Goal: Task Accomplishment & Management: Use online tool/utility

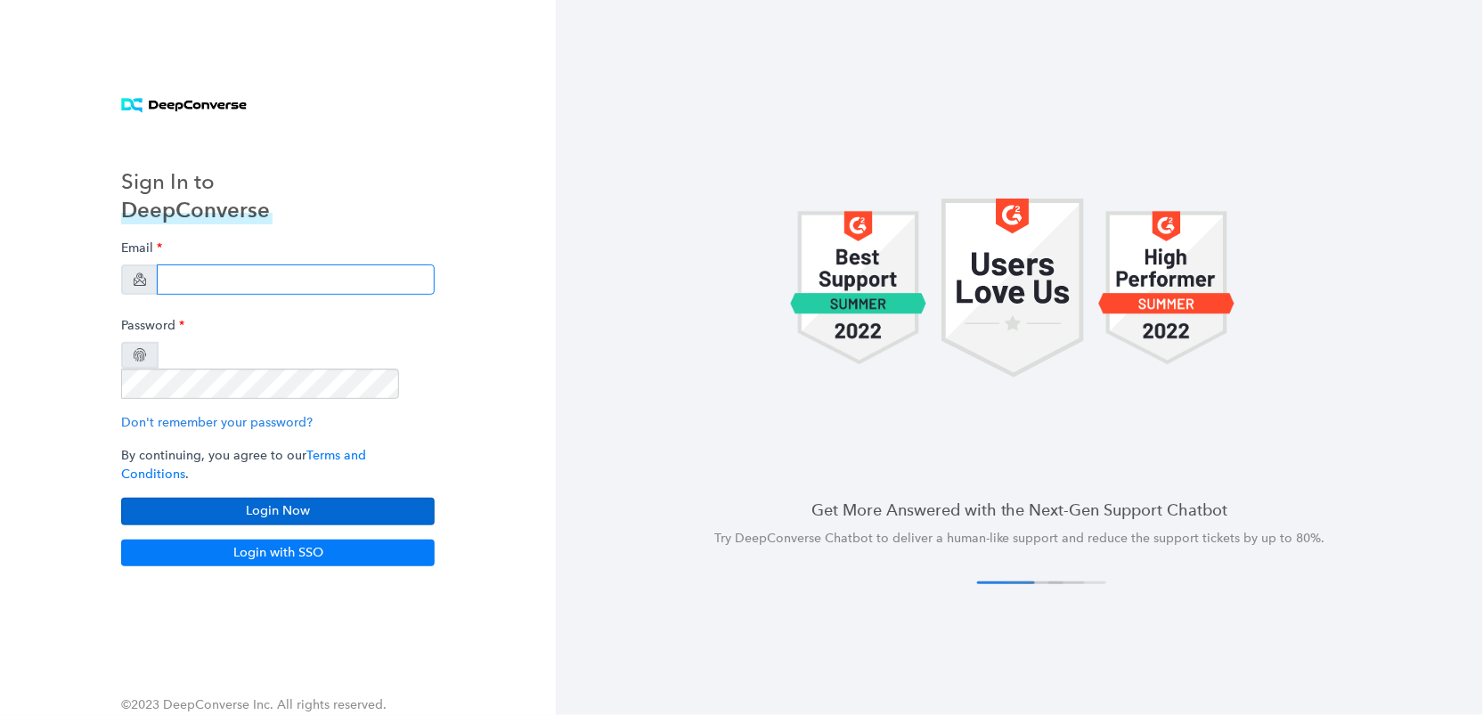
type input "[EMAIL_ADDRESS][DOMAIN_NAME]"
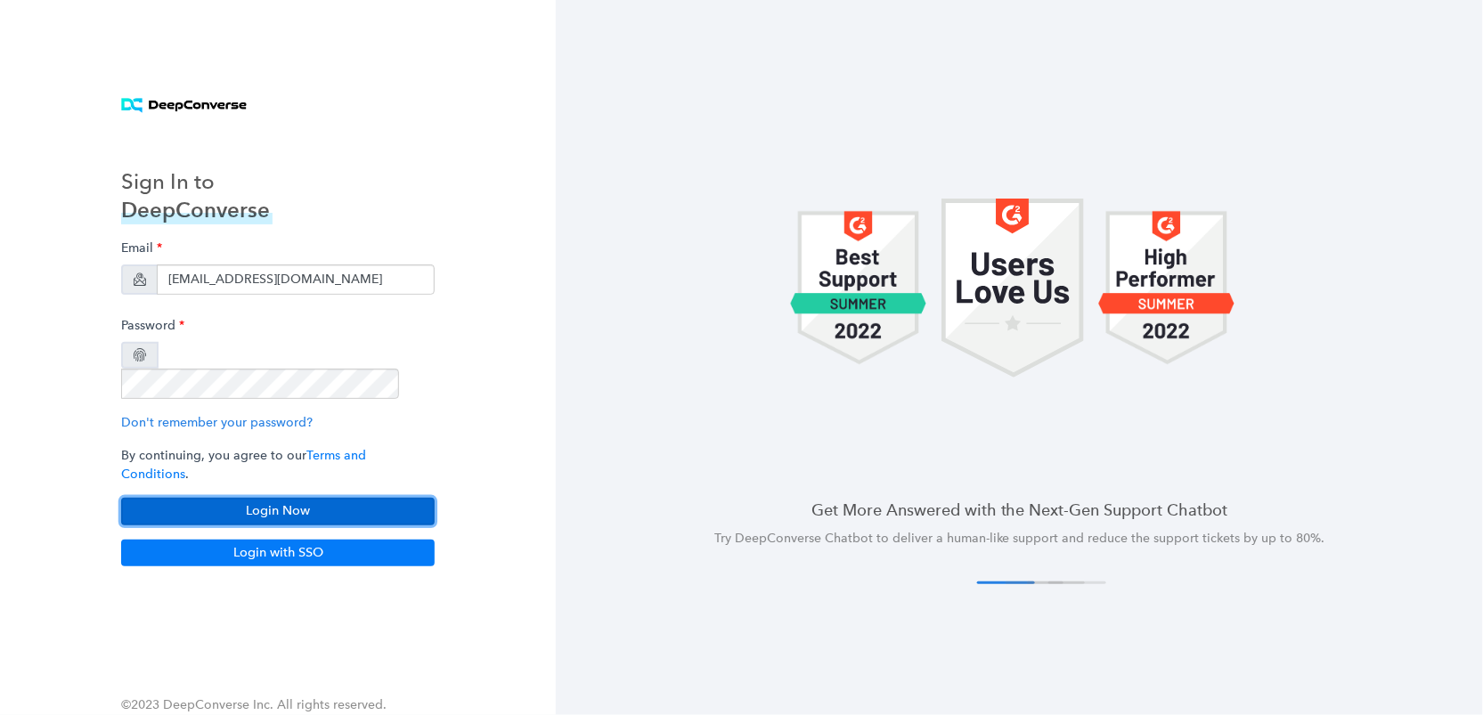
click at [334, 498] on button "Login Now" at bounding box center [277, 511] width 313 height 27
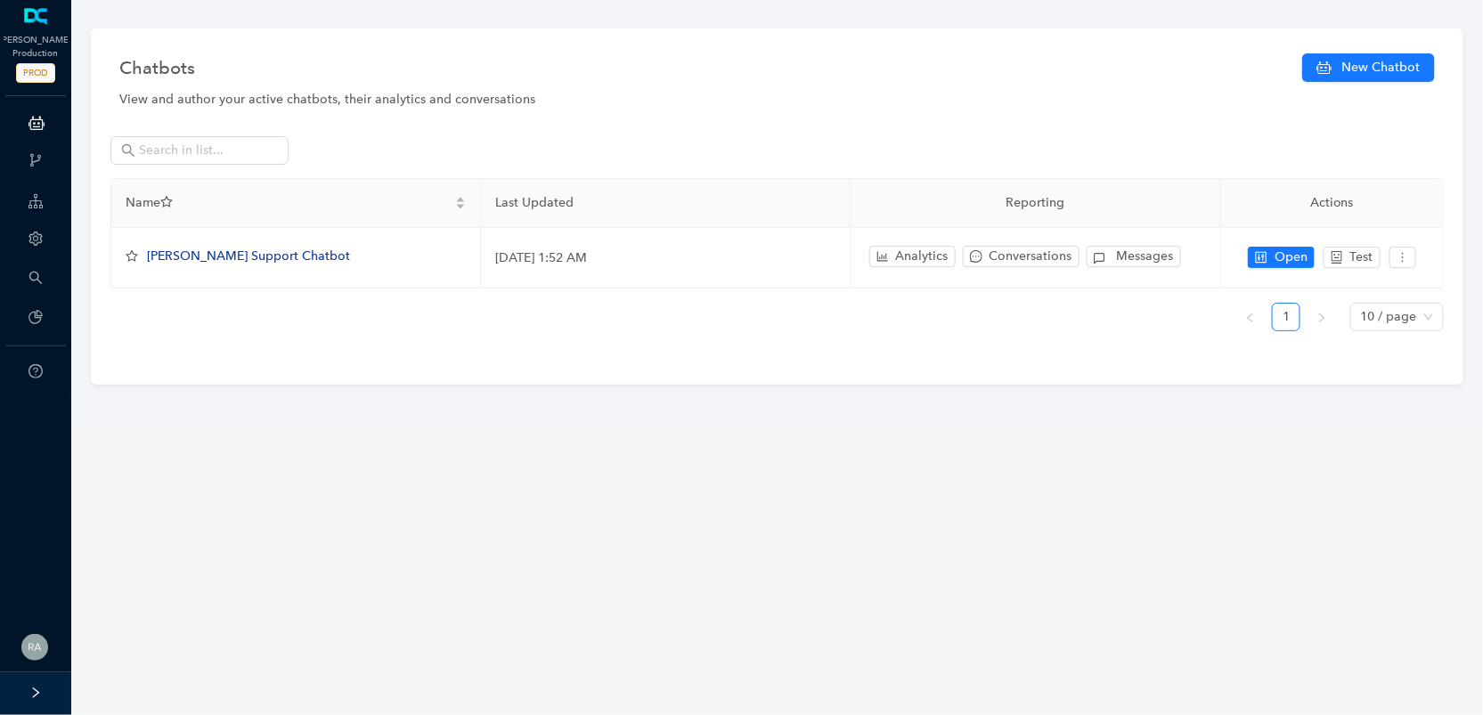
click at [37, 695] on icon "right" at bounding box center [35, 693] width 12 height 12
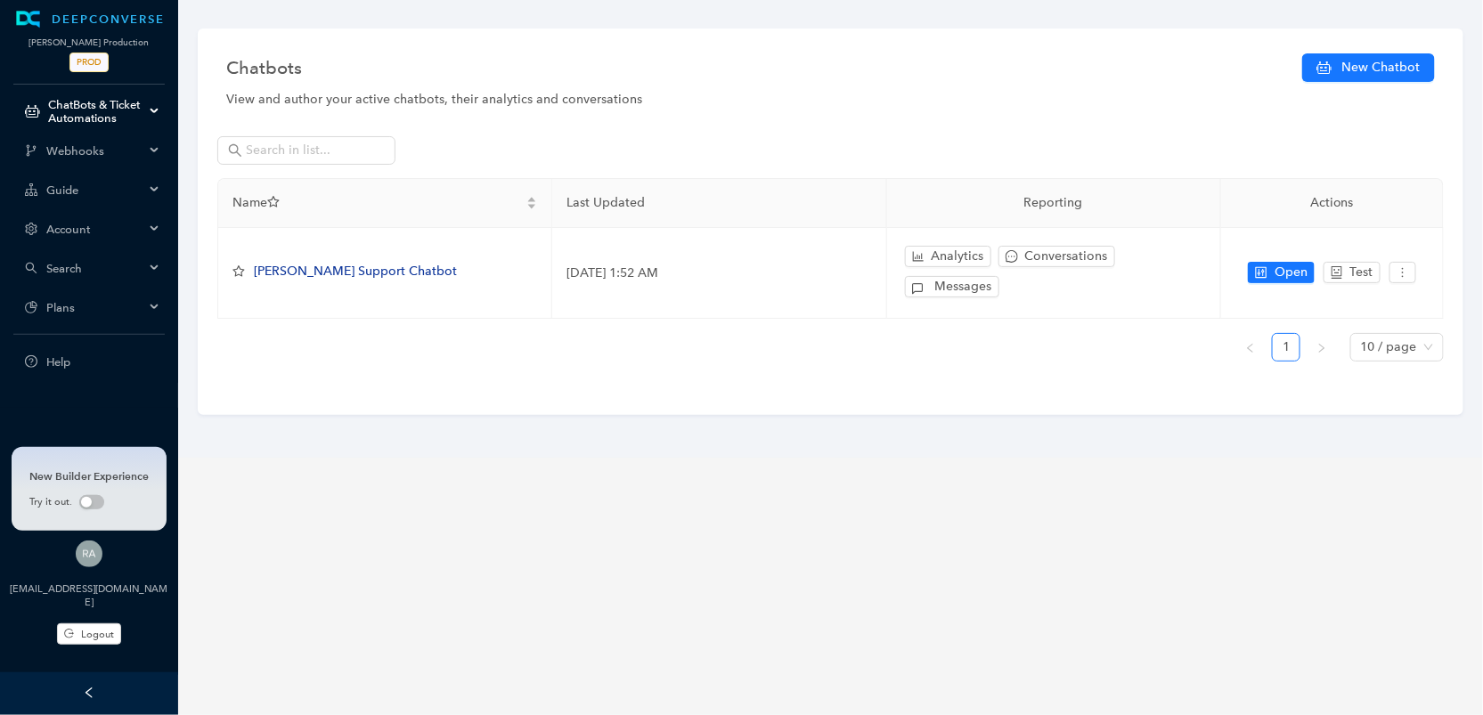
click at [133, 231] on span "Account" at bounding box center [95, 229] width 98 height 13
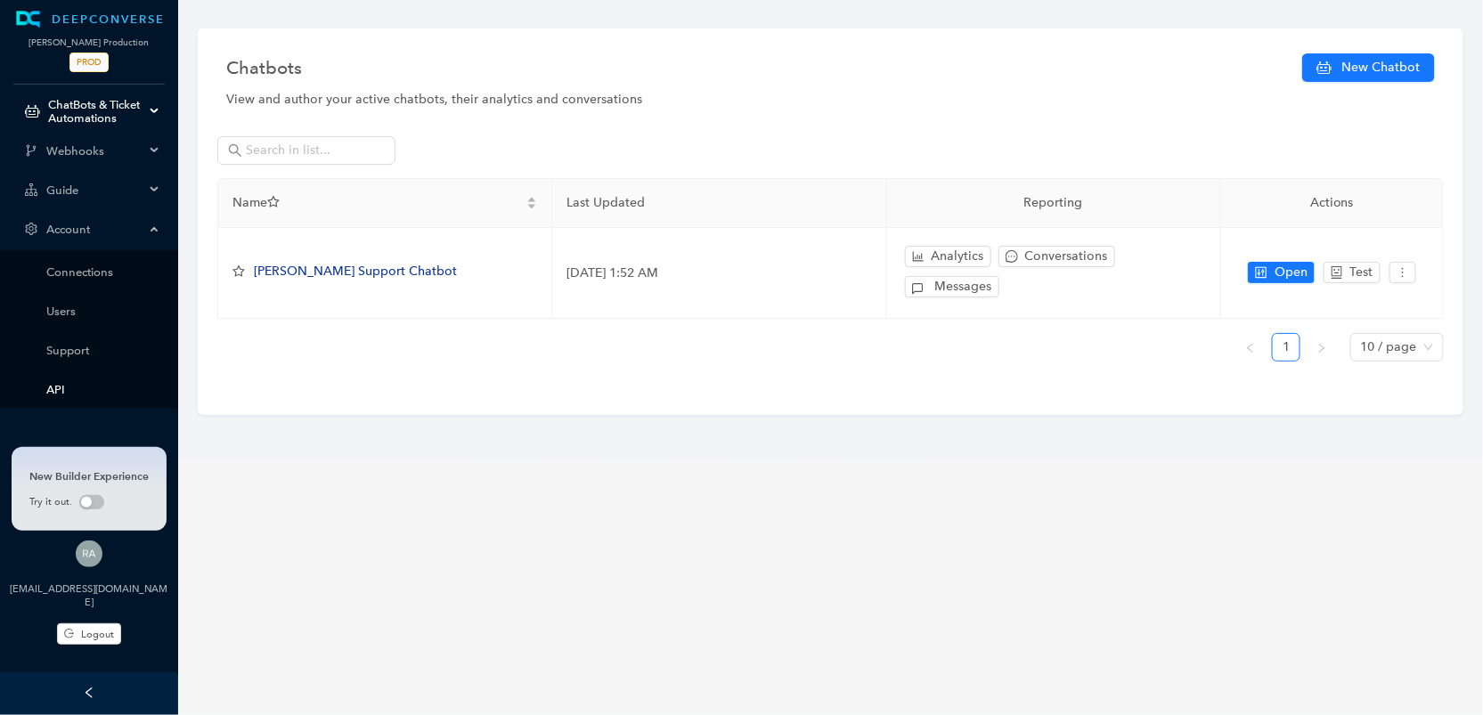
scroll to position [82, 0]
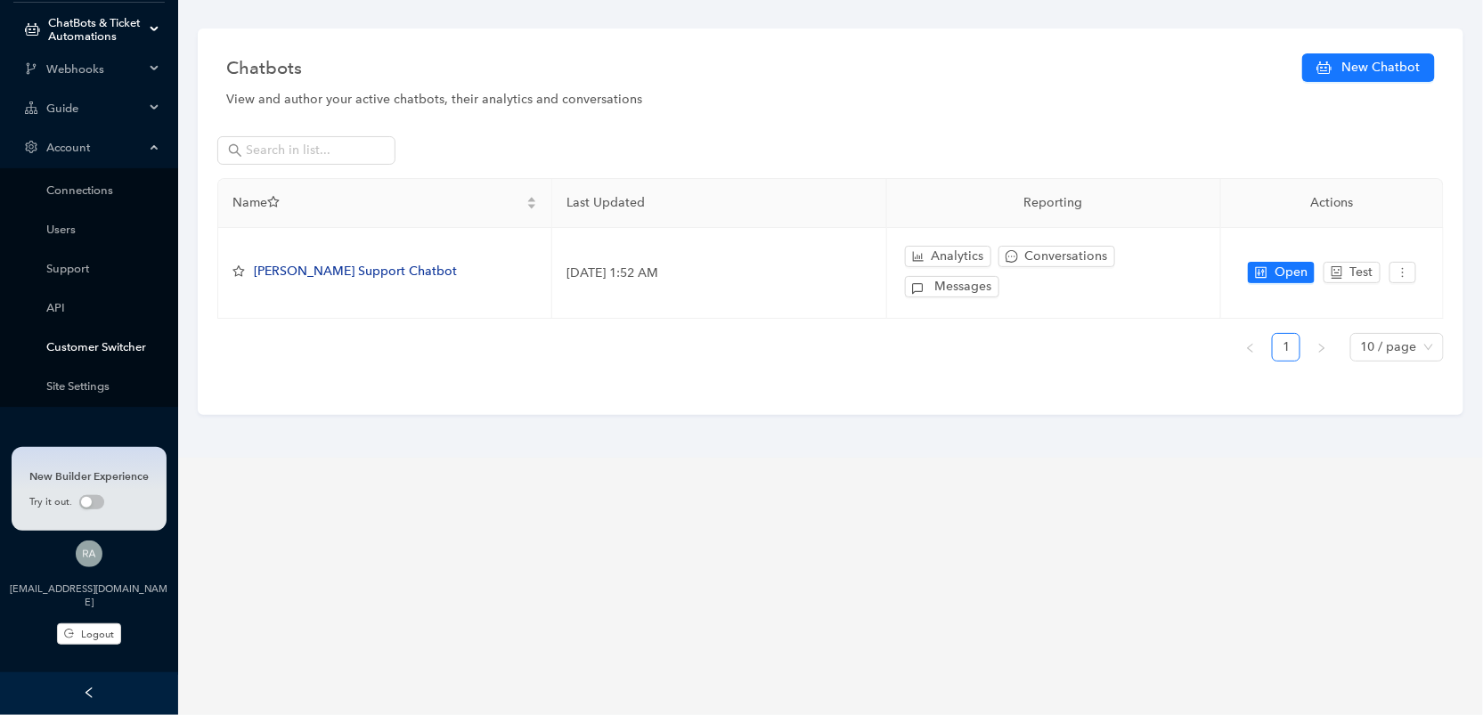
click at [100, 343] on link "Customer Switcher" at bounding box center [103, 346] width 114 height 13
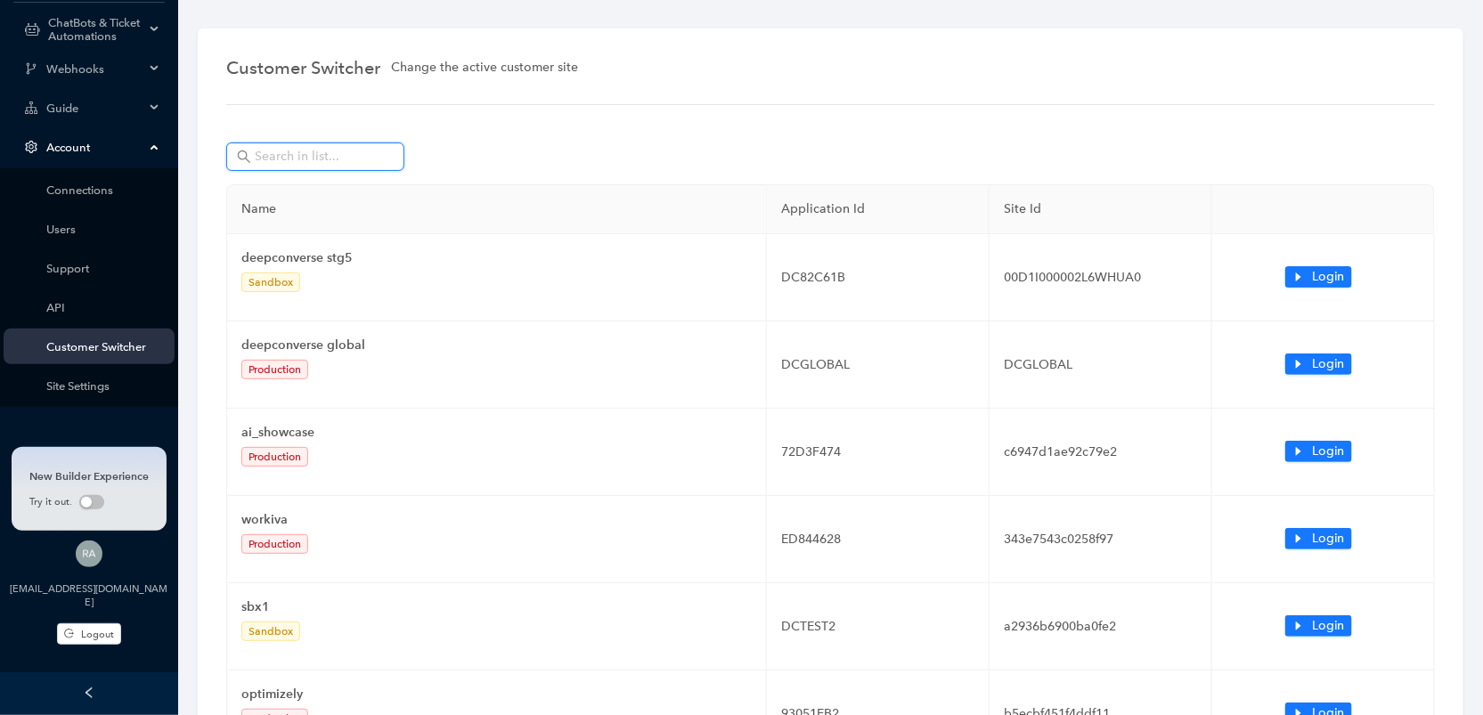
click at [330, 163] on input "text" at bounding box center [317, 157] width 125 height 20
type input "a"
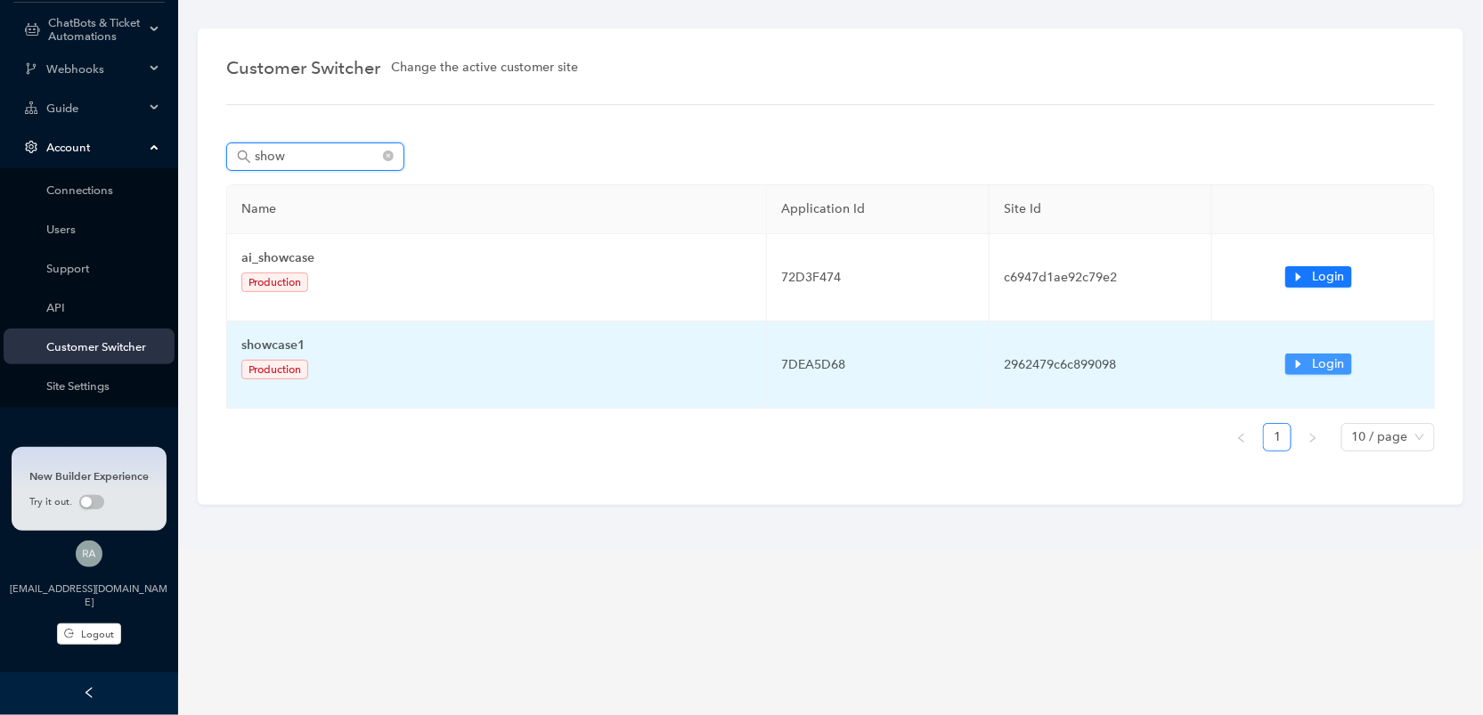
type input "show"
click at [1339, 354] on span "Login" at bounding box center [1328, 364] width 33 height 20
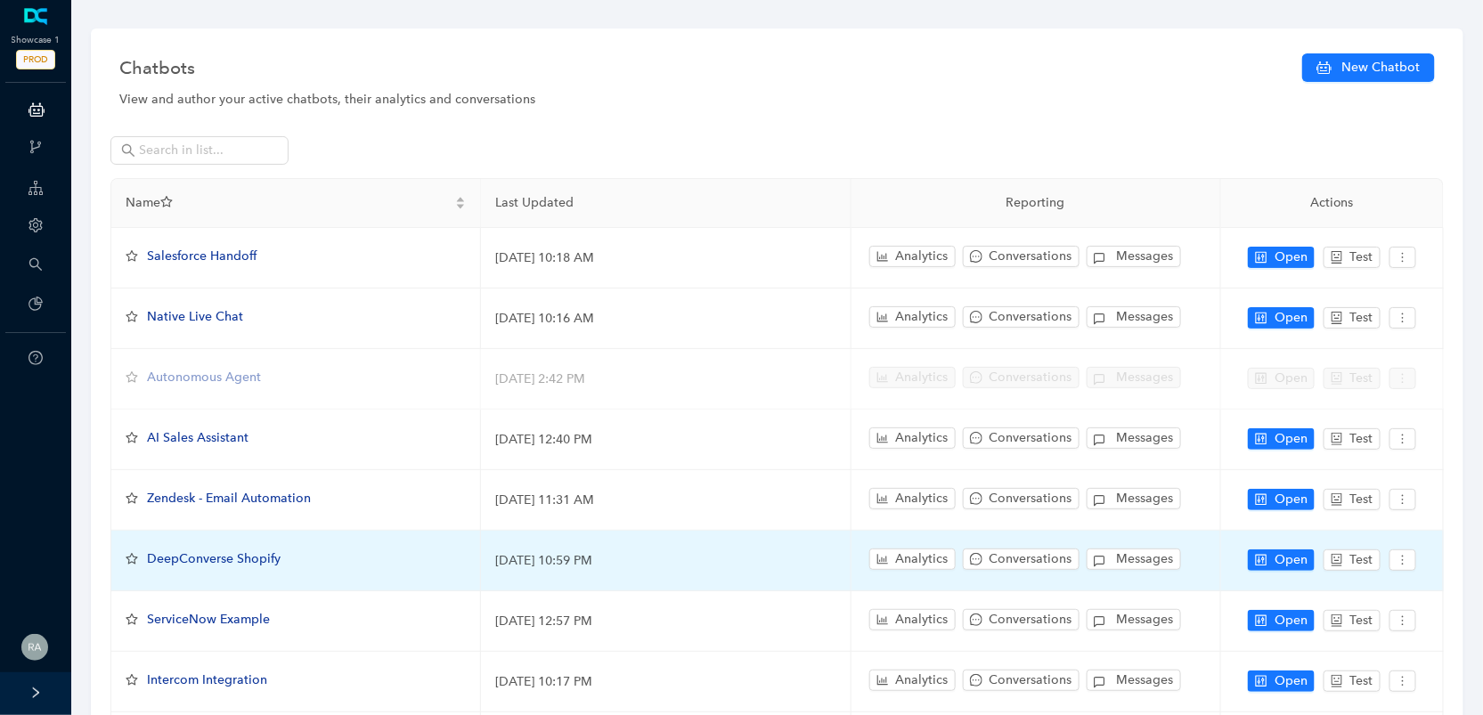
scroll to position [244, 0]
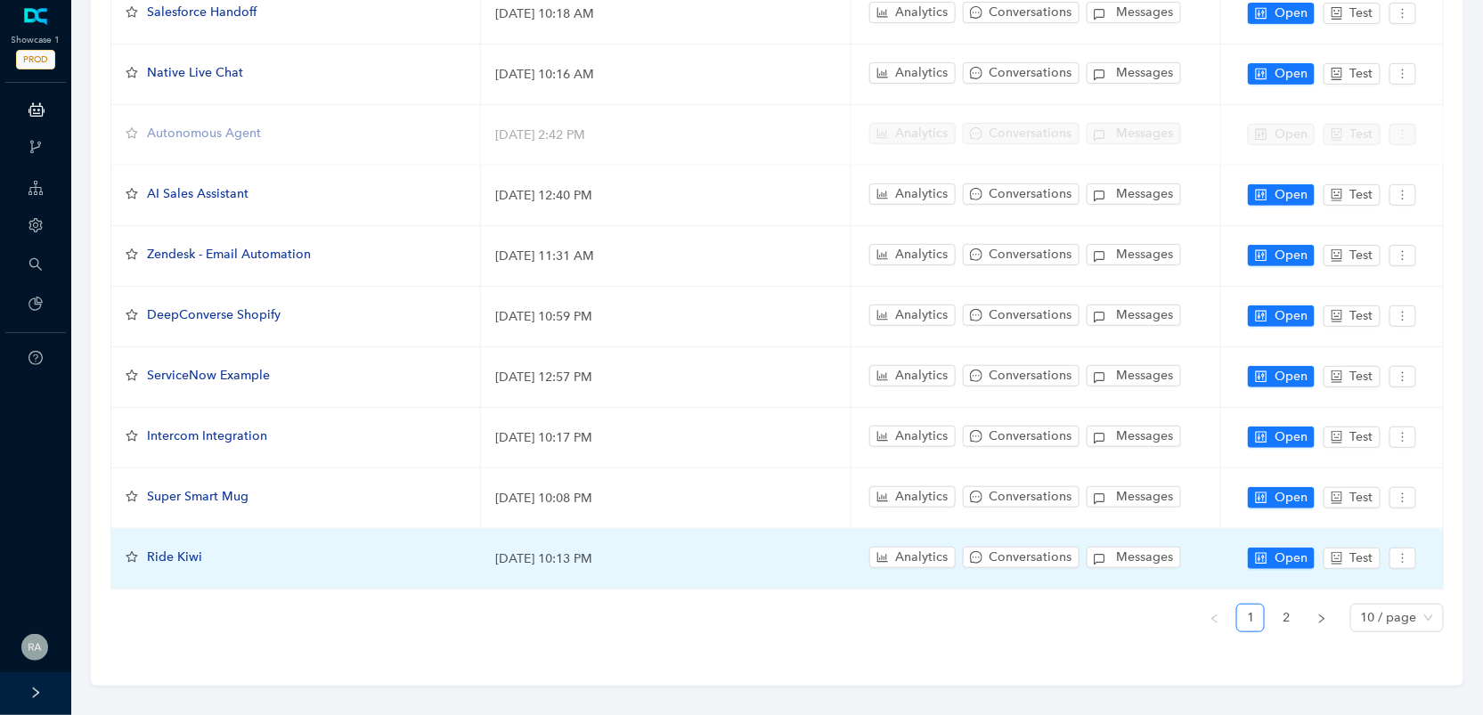
click at [179, 549] on span "Ride Kiwi" at bounding box center [174, 556] width 55 height 15
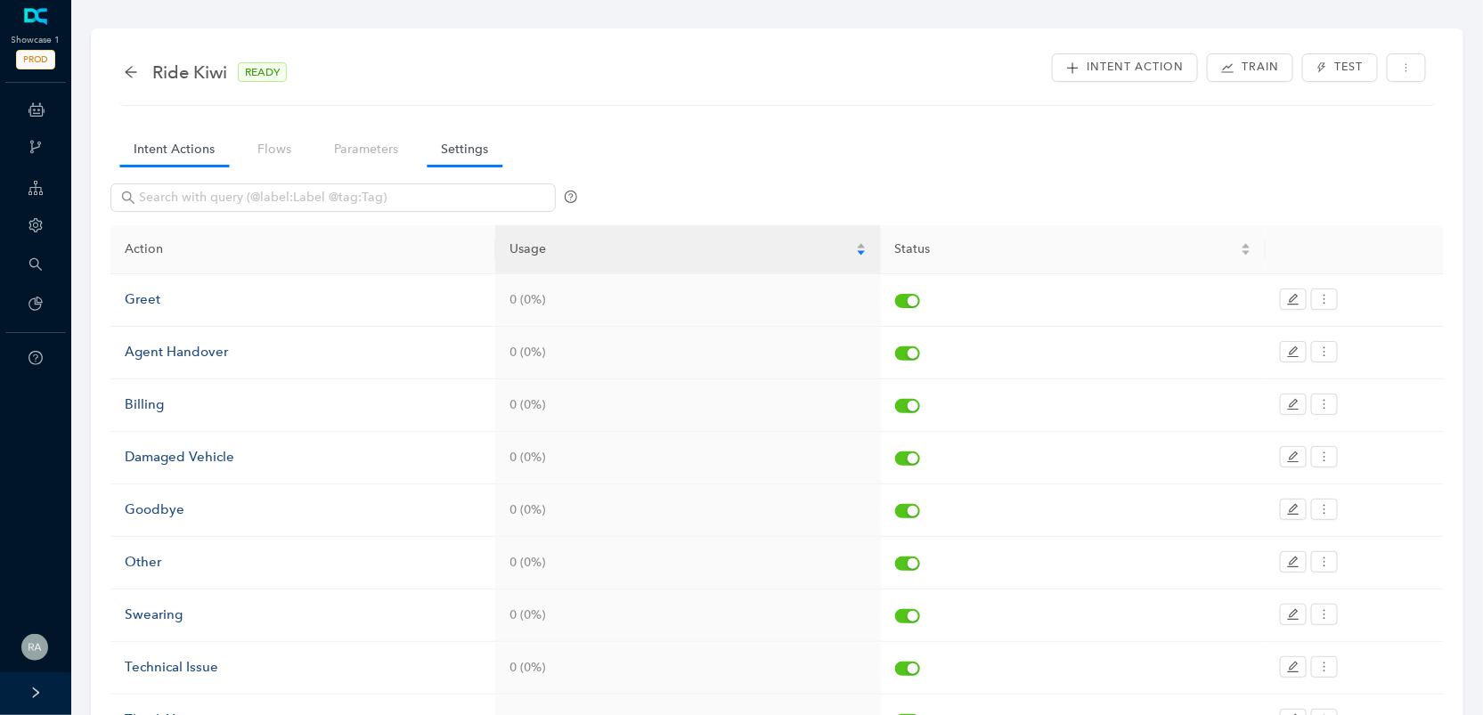
click at [481, 144] on link "Settings" at bounding box center [465, 149] width 76 height 33
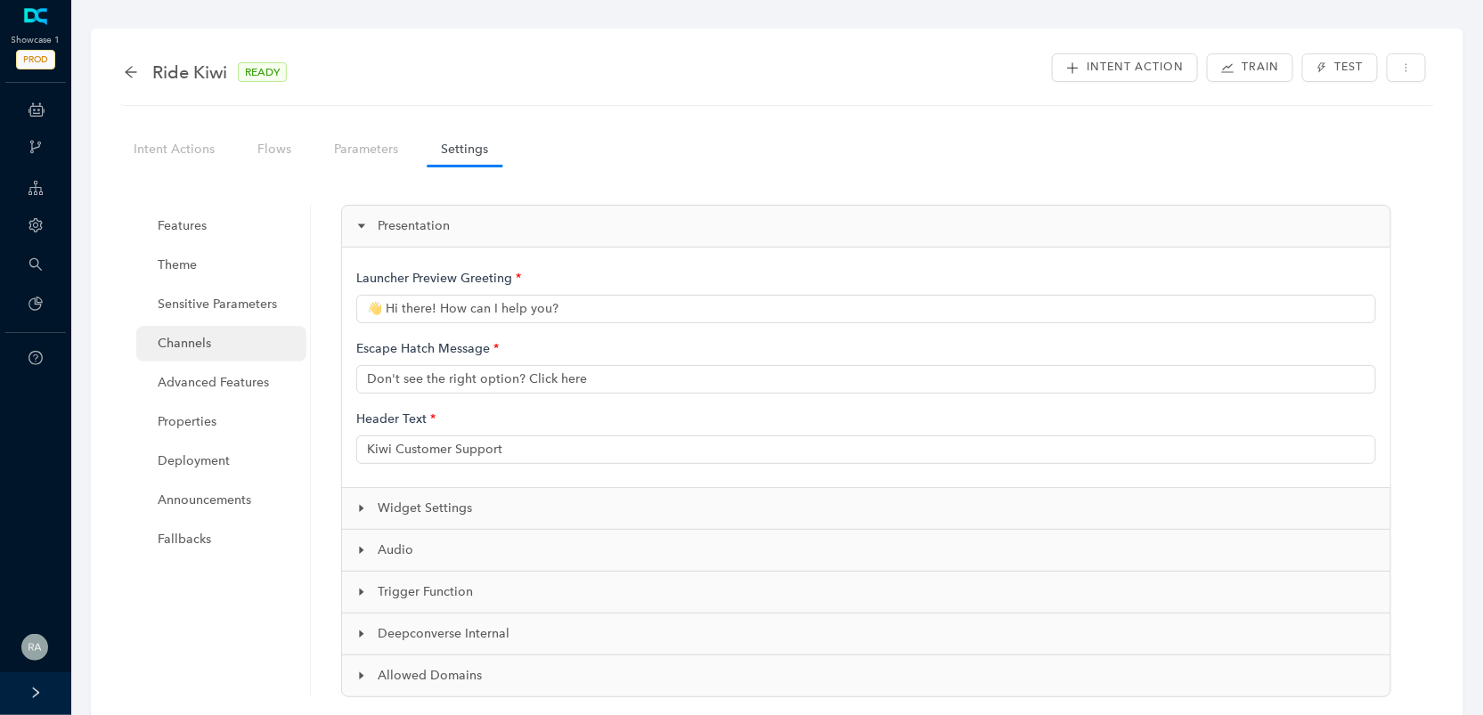
click at [205, 347] on span "Channels" at bounding box center [225, 344] width 134 height 36
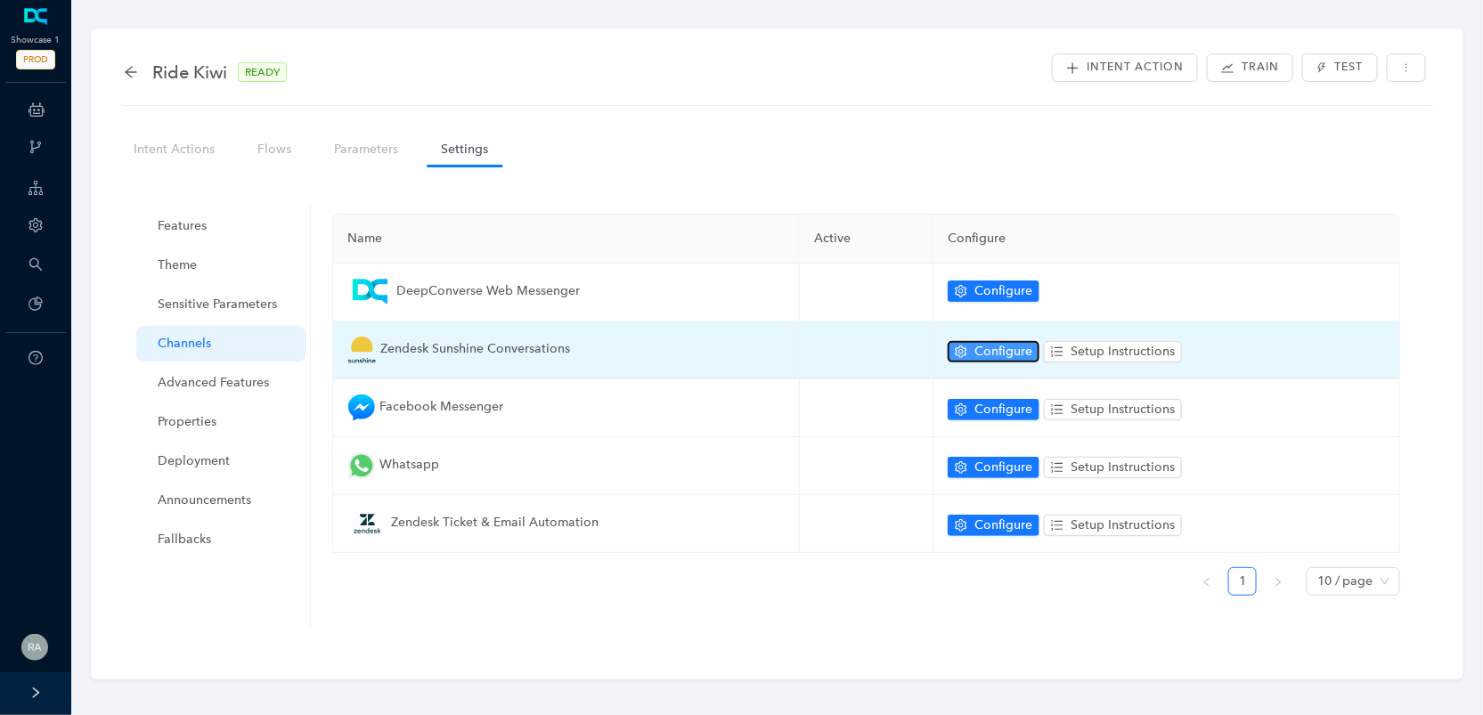
click at [1021, 343] on span "Configure" at bounding box center [1003, 352] width 58 height 20
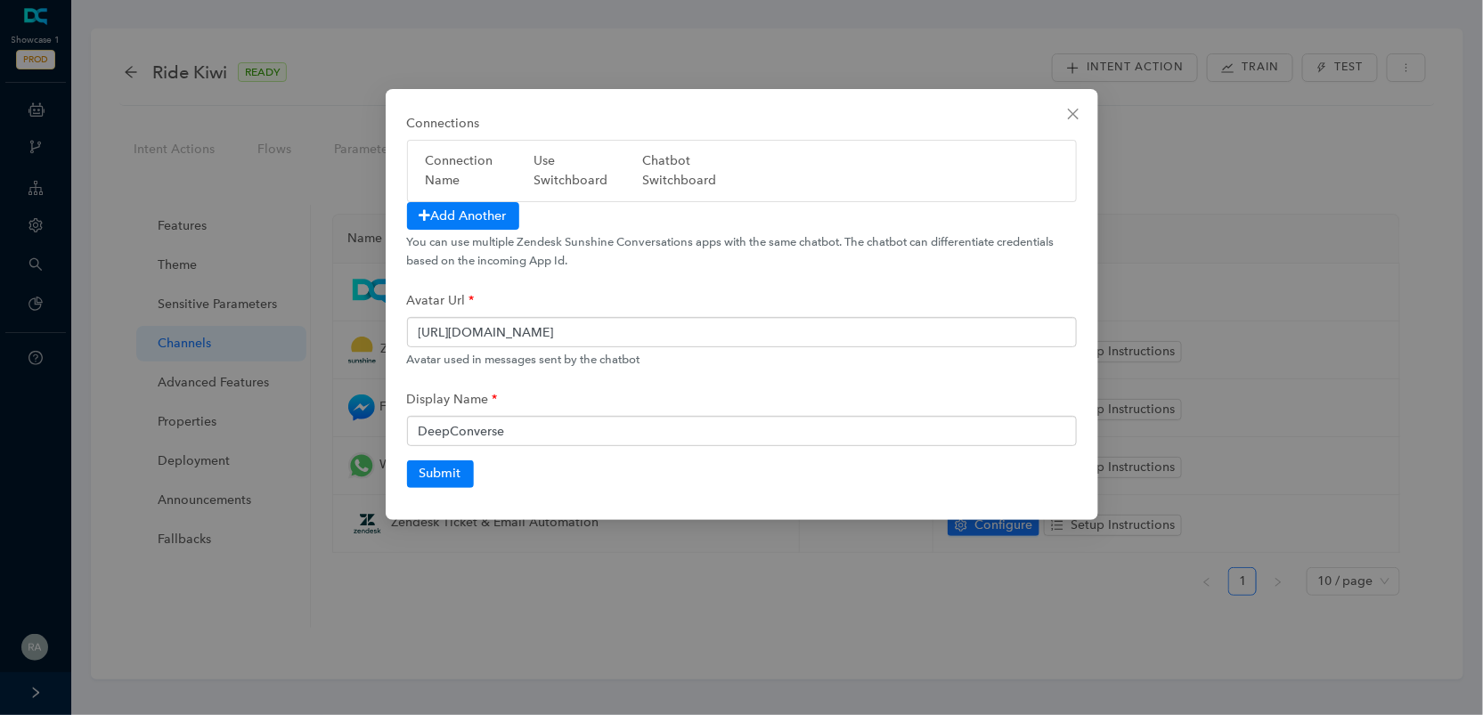
click at [1264, 155] on div "Connections Connection Name Use Switchboard Chatbot Switchboard Add Another You…" at bounding box center [741, 357] width 1483 height 715
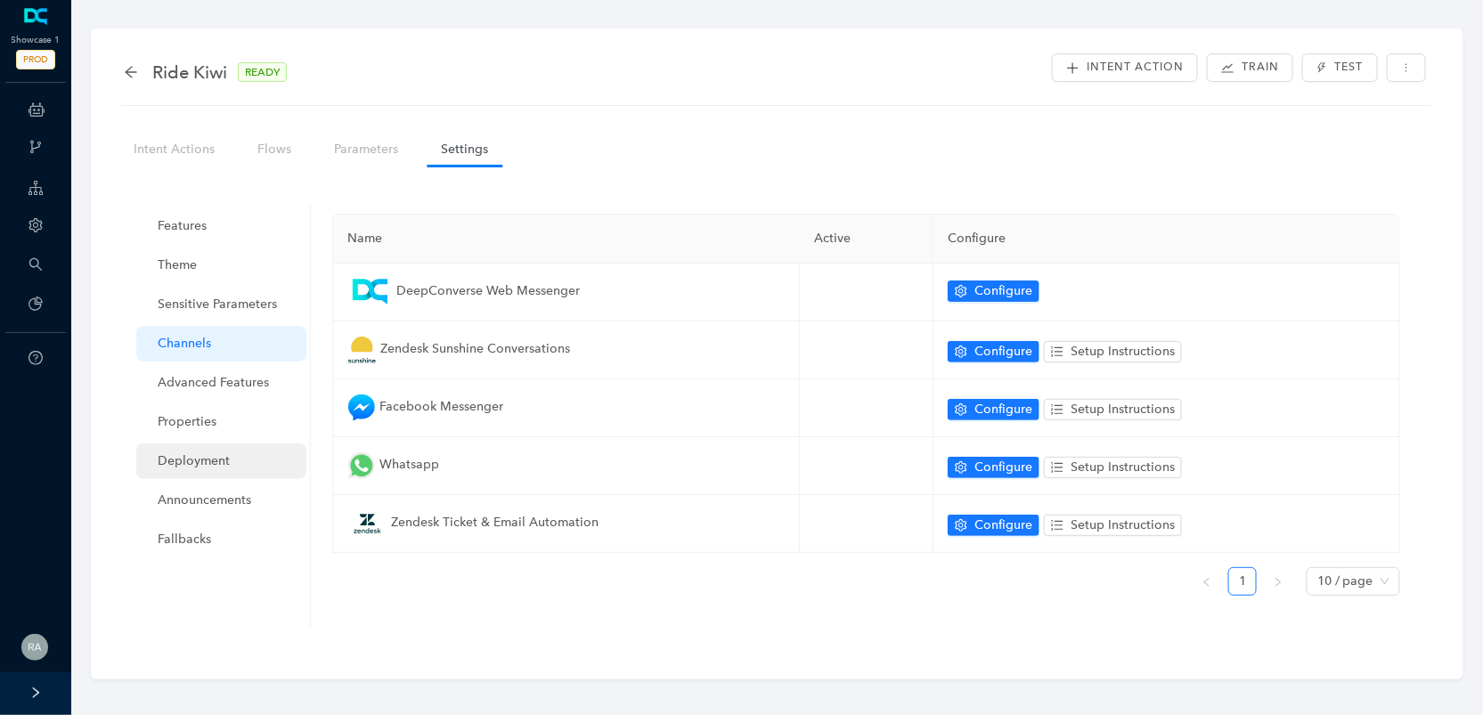
click at [199, 456] on span "Deployment" at bounding box center [225, 461] width 134 height 36
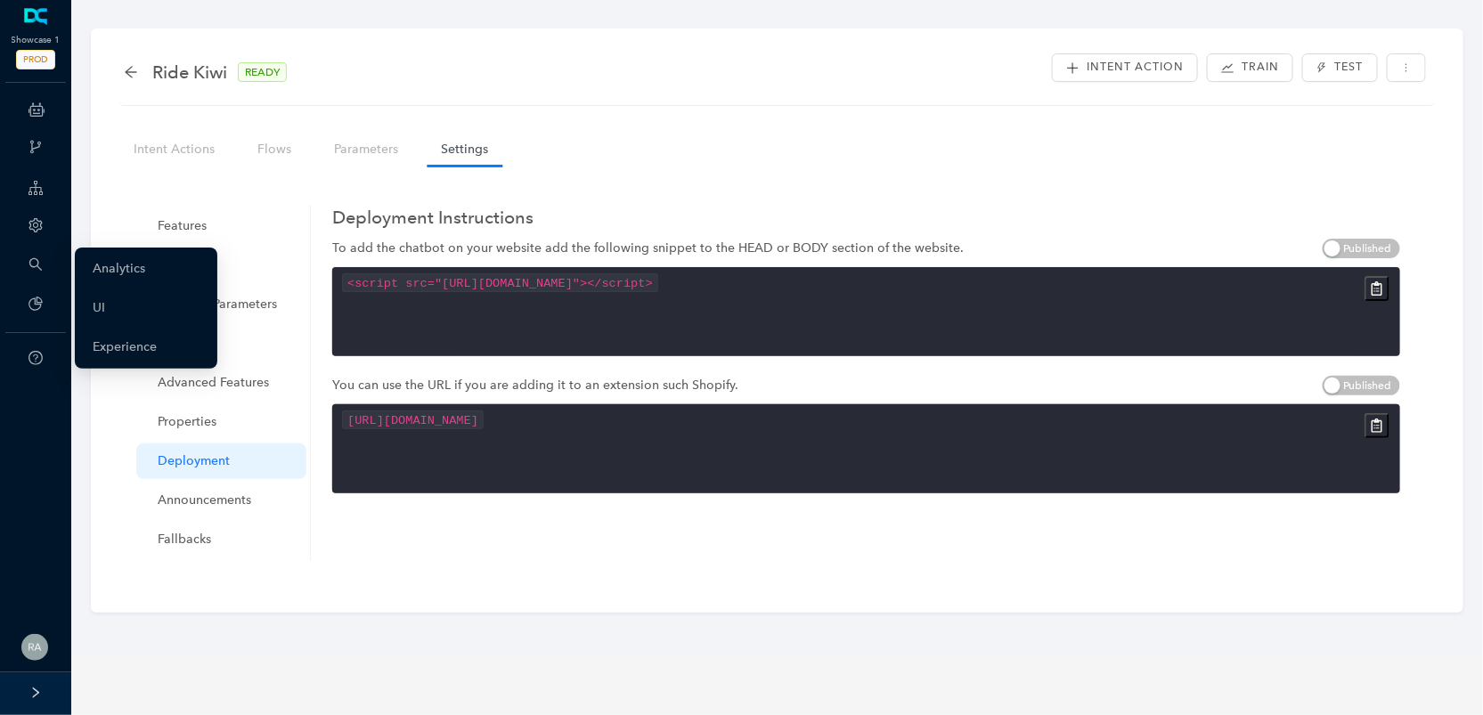
click at [39, 222] on icon "setting" at bounding box center [35, 225] width 14 height 14
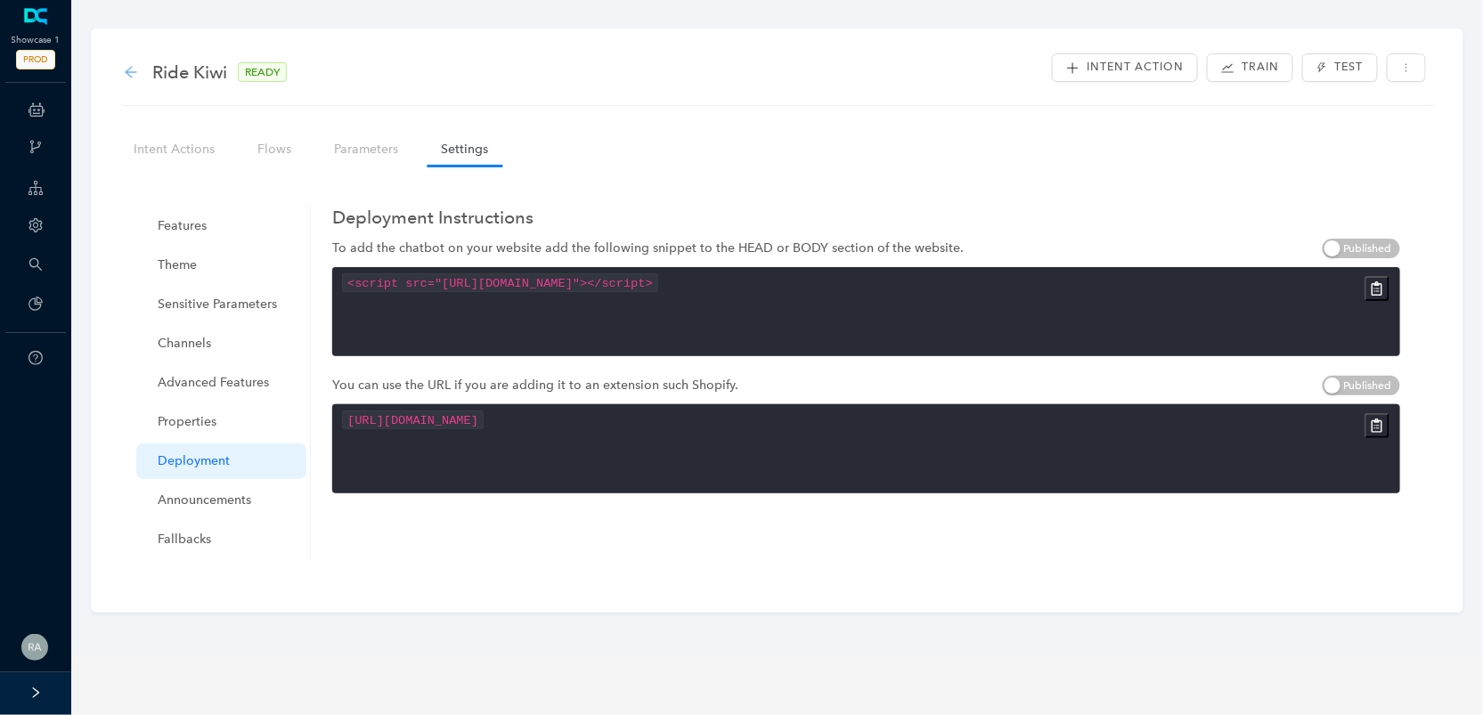
click at [126, 65] on icon "arrow-left" at bounding box center [131, 72] width 14 height 14
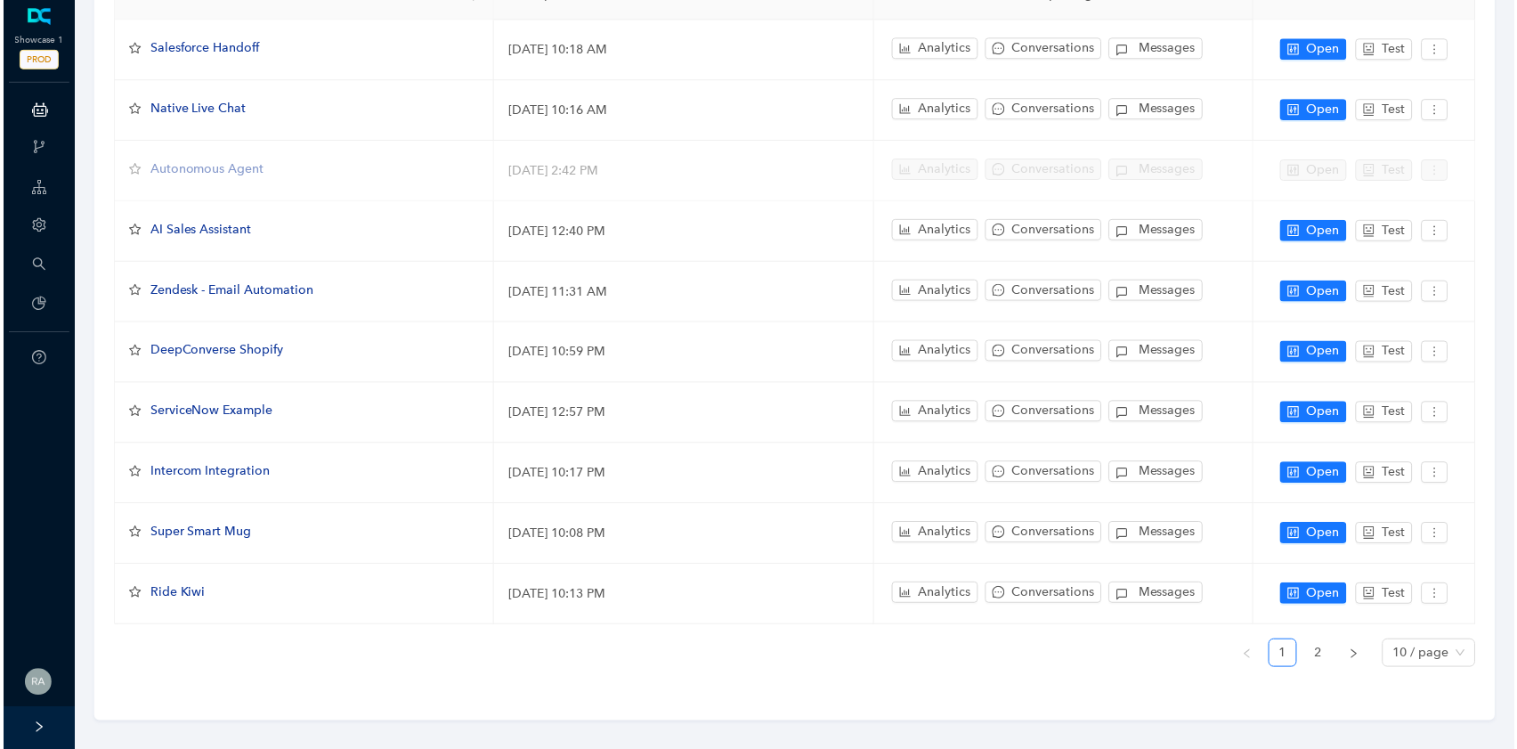
scroll to position [210, 0]
